Goal: Task Accomplishment & Management: Use online tool/utility

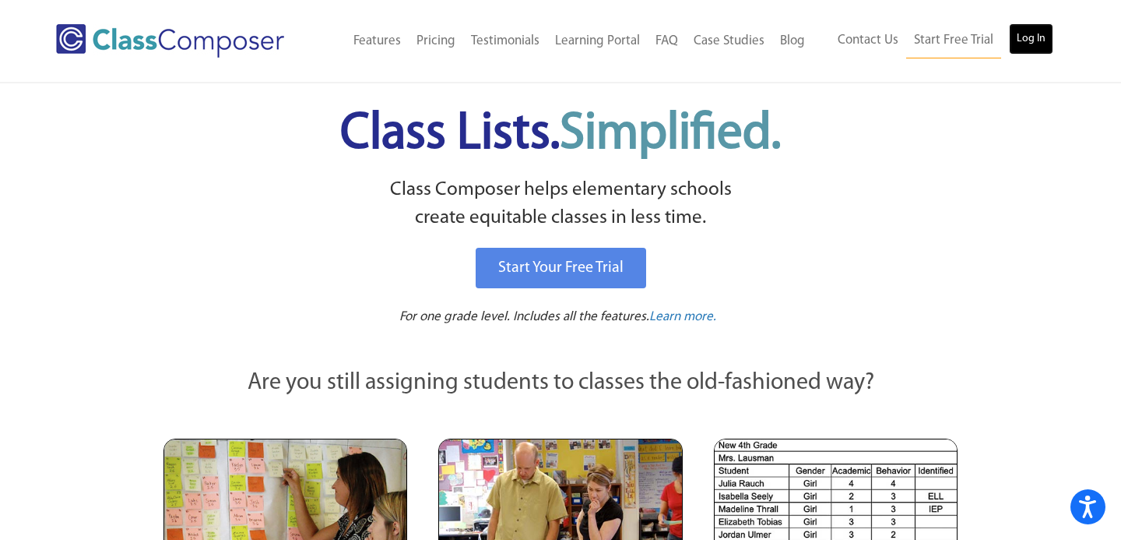
click at [1035, 41] on link "Log In" at bounding box center [1031, 38] width 44 height 31
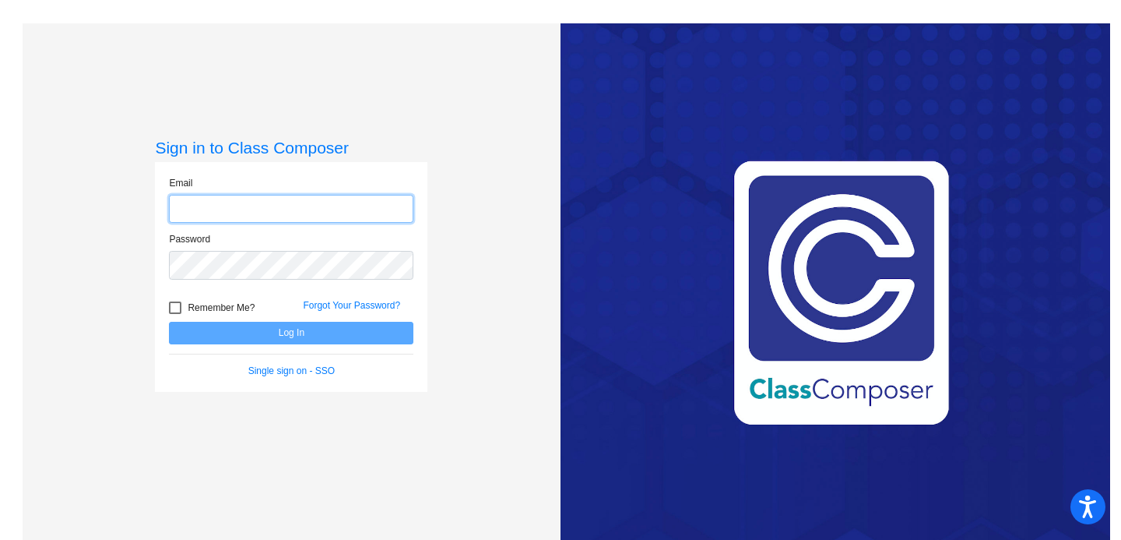
type input "[PERSON_NAME][EMAIL_ADDRESS][DOMAIN_NAME]"
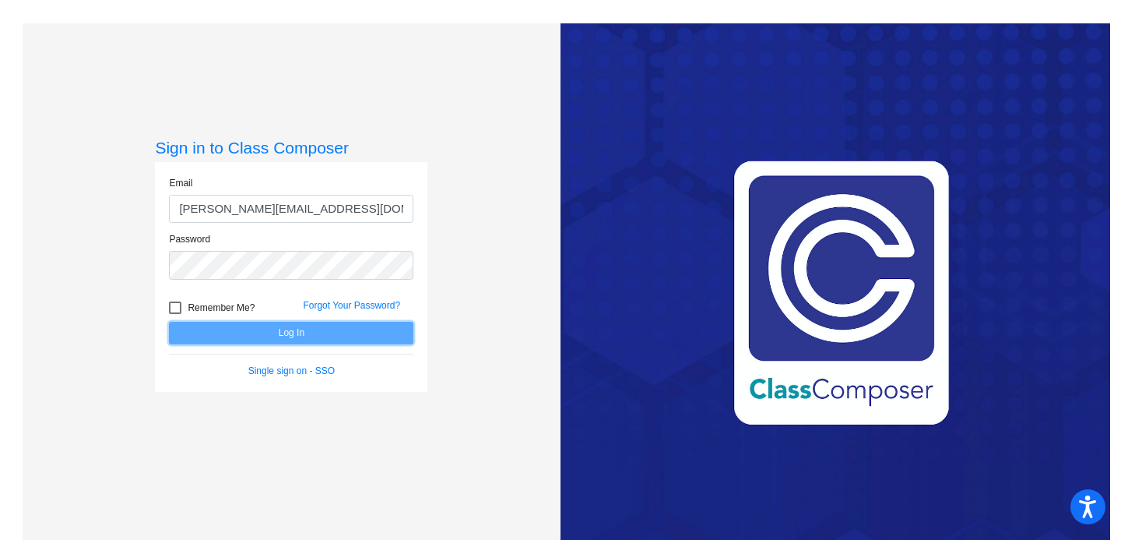
click at [292, 332] on button "Log In" at bounding box center [291, 333] width 244 height 23
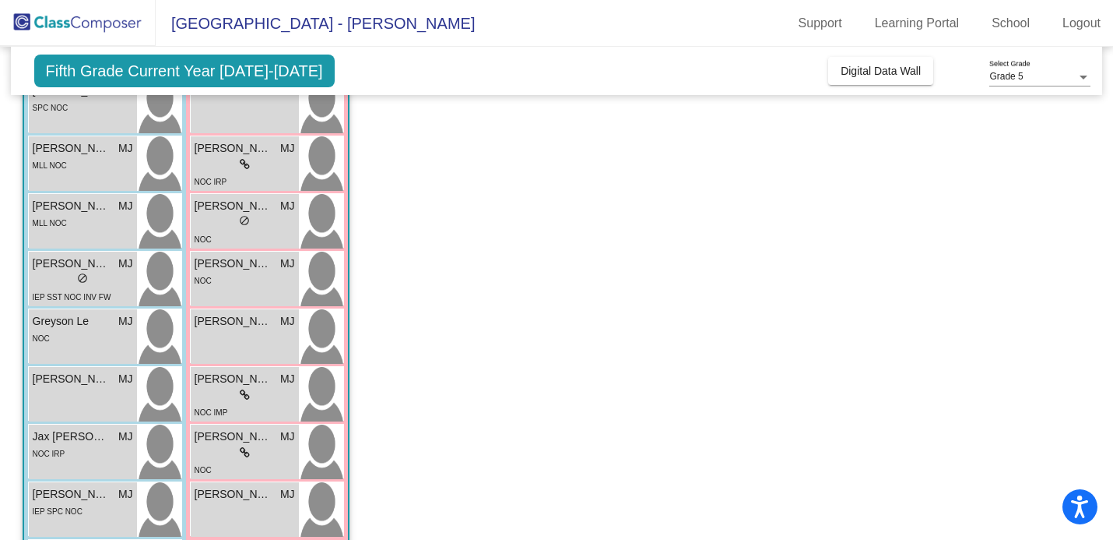
scroll to position [380, 0]
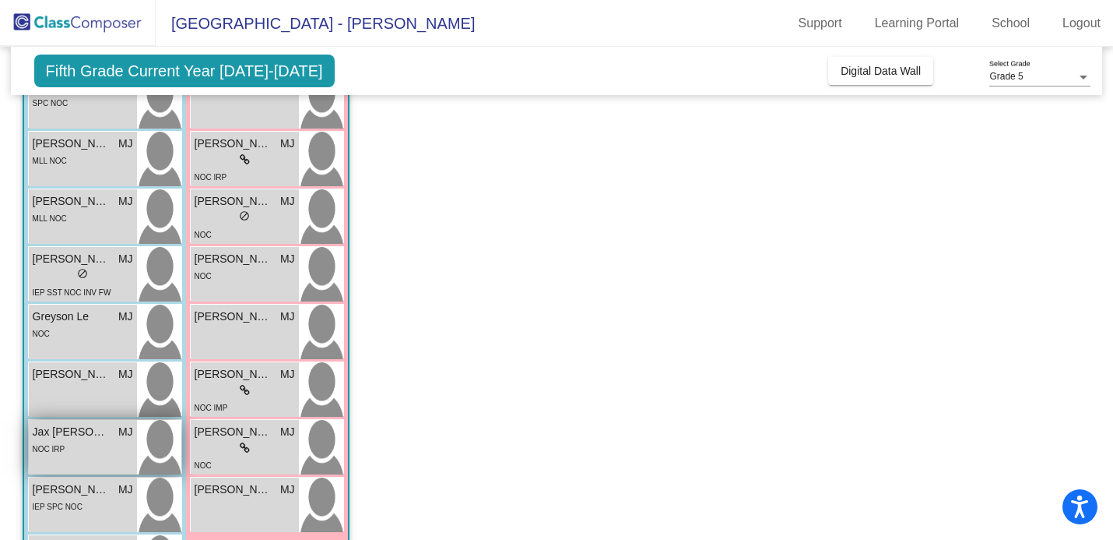
click at [72, 441] on div "NOC IRP" at bounding box center [83, 448] width 100 height 16
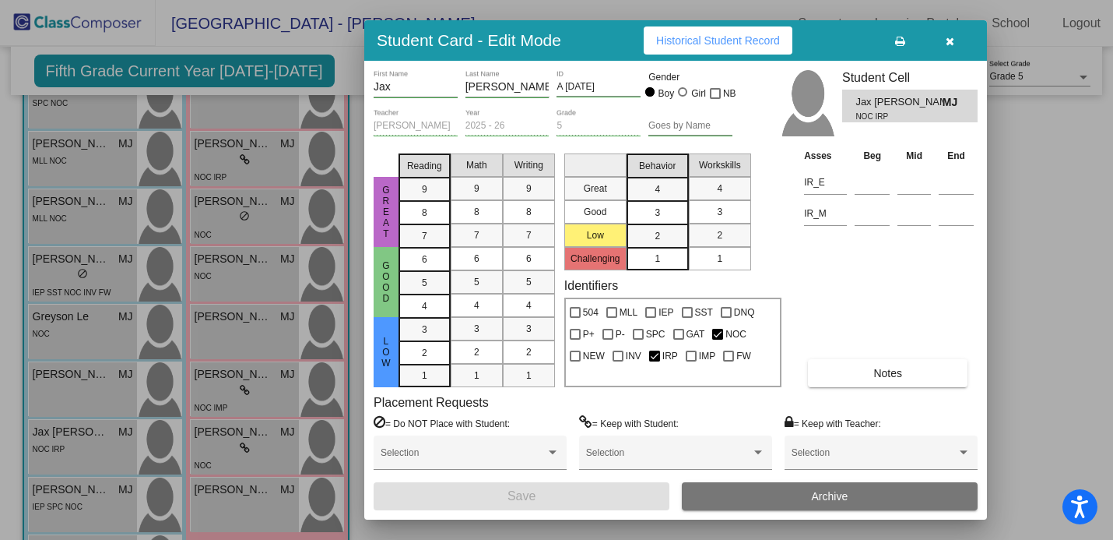
click at [868, 376] on button "Notes" at bounding box center [888, 373] width 160 height 28
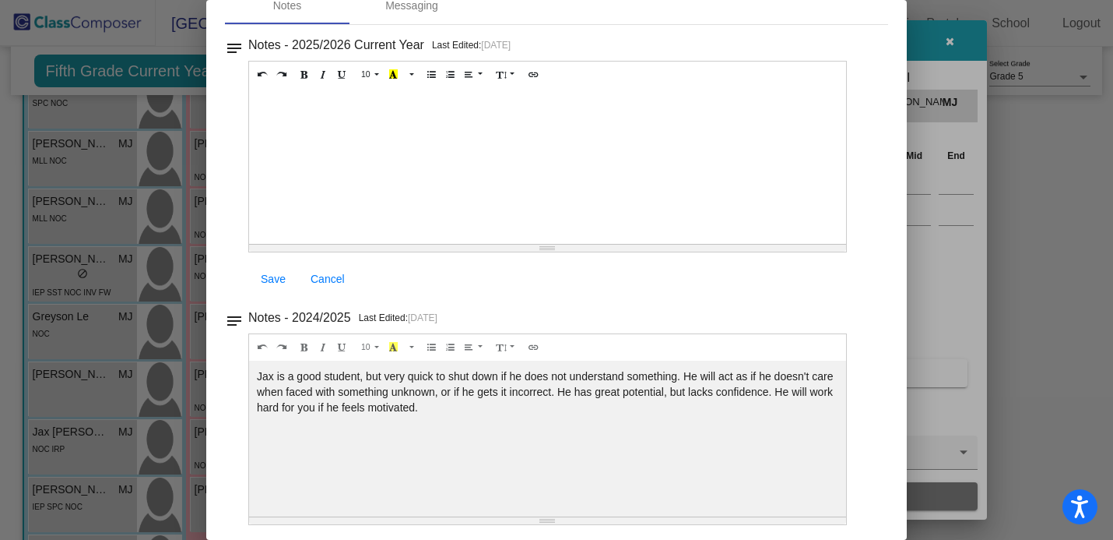
scroll to position [0, 0]
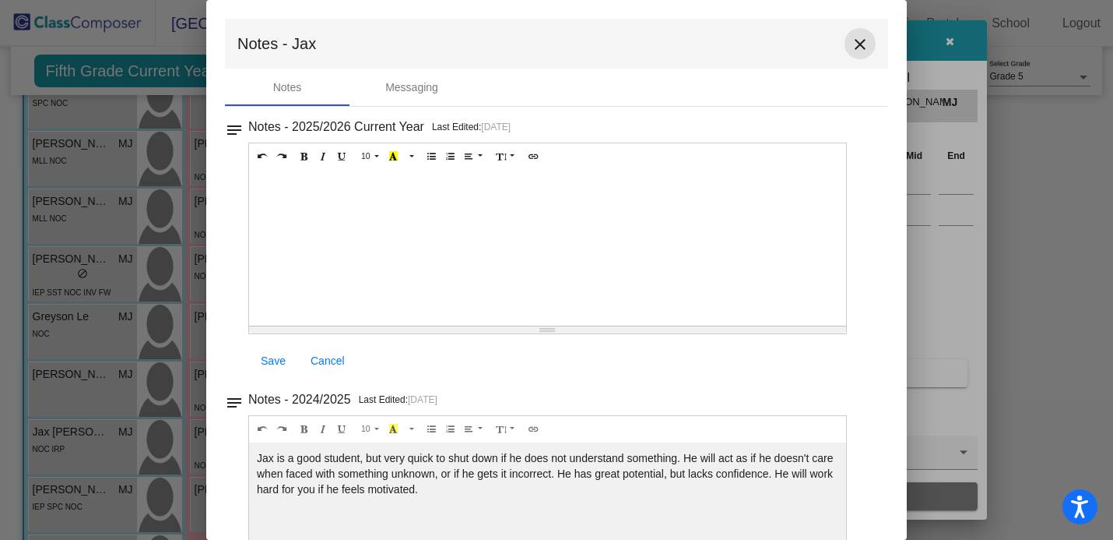
click at [851, 50] on mat-icon "close" at bounding box center [860, 44] width 19 height 19
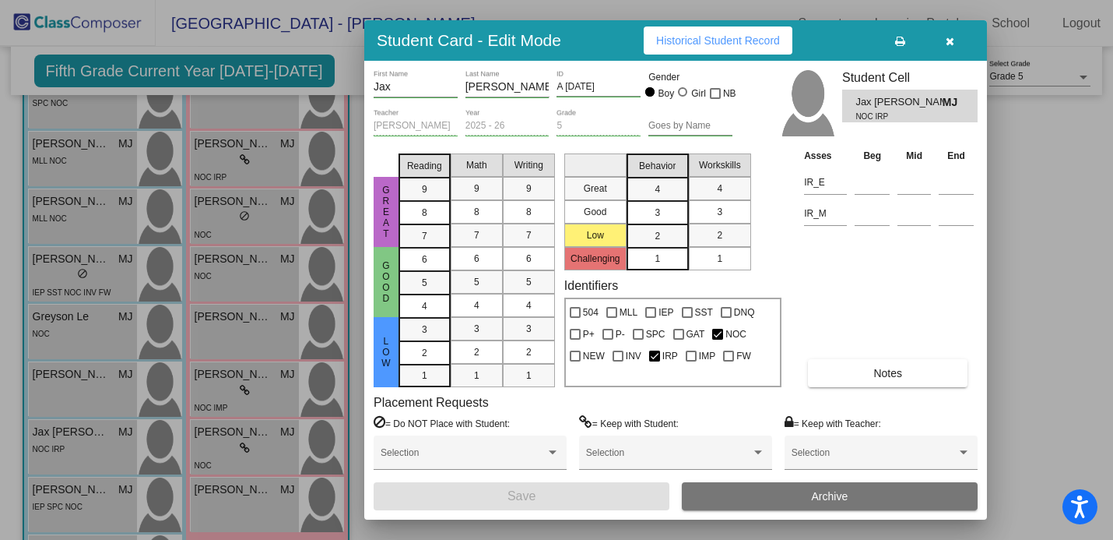
click at [1025, 178] on div at bounding box center [556, 270] width 1113 height 540
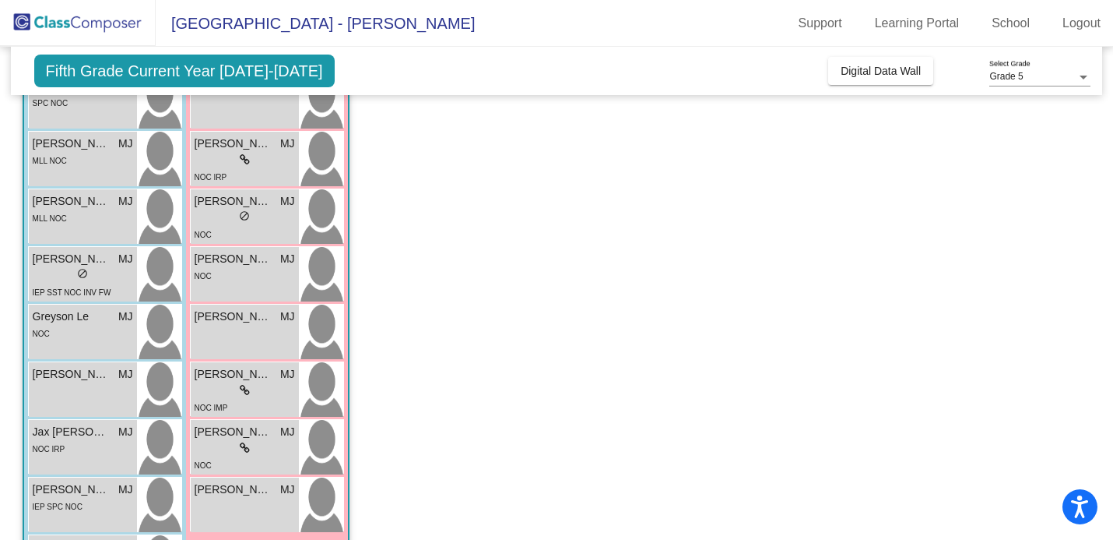
click at [839, 249] on app-classroom "Class 2 picture_as_pdf [PERSON_NAME] Add Student First Name Last Name Student I…" at bounding box center [557, 438] width 1069 height 1278
